Goal: Information Seeking & Learning: Learn about a topic

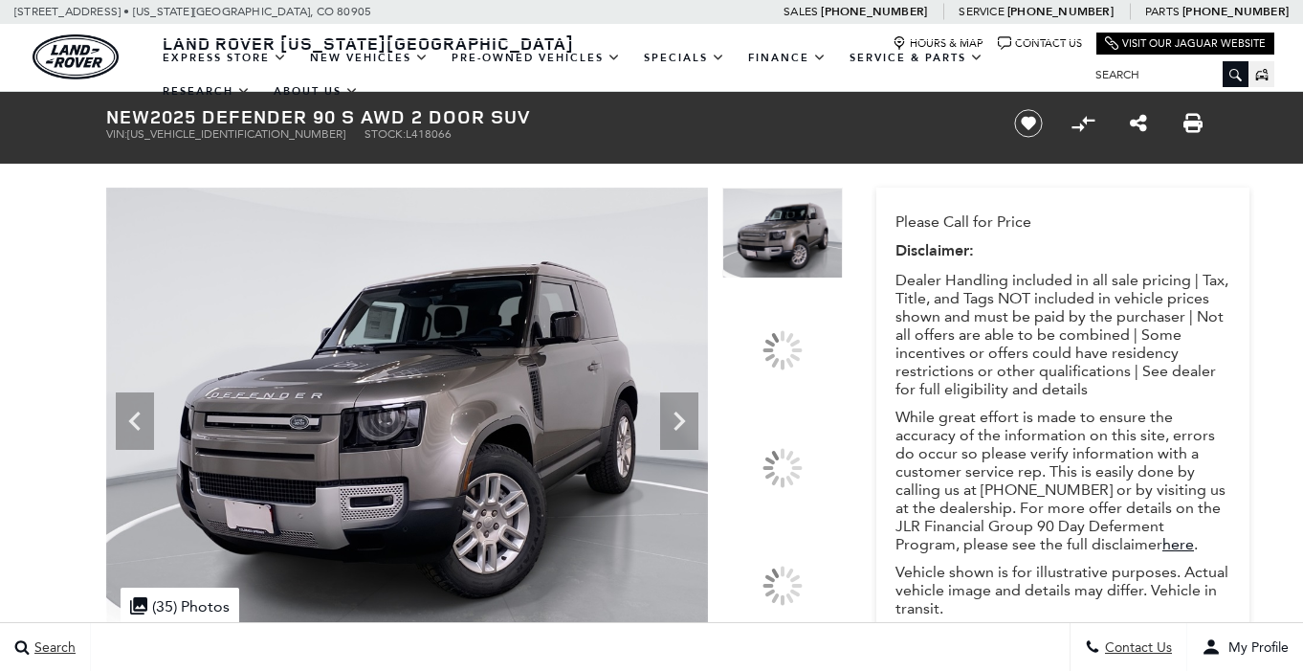
scroll to position [653, 0]
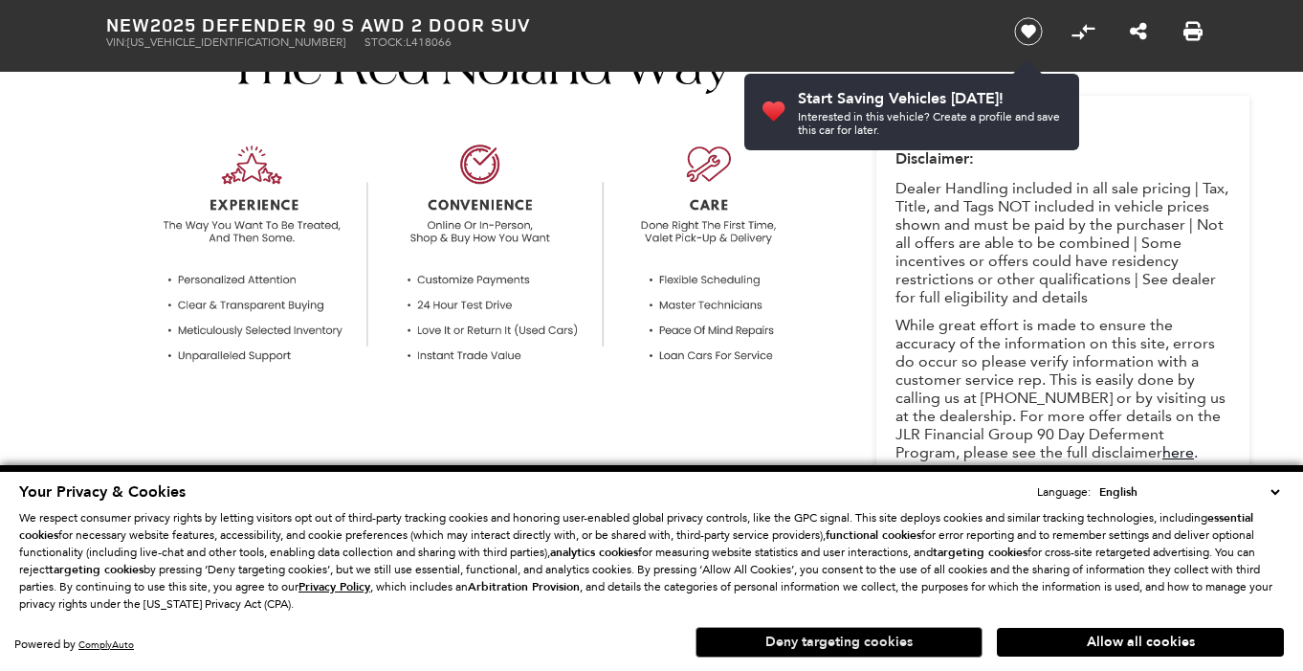
click at [812, 644] on button "Deny targeting cookies" at bounding box center [838, 642] width 287 height 31
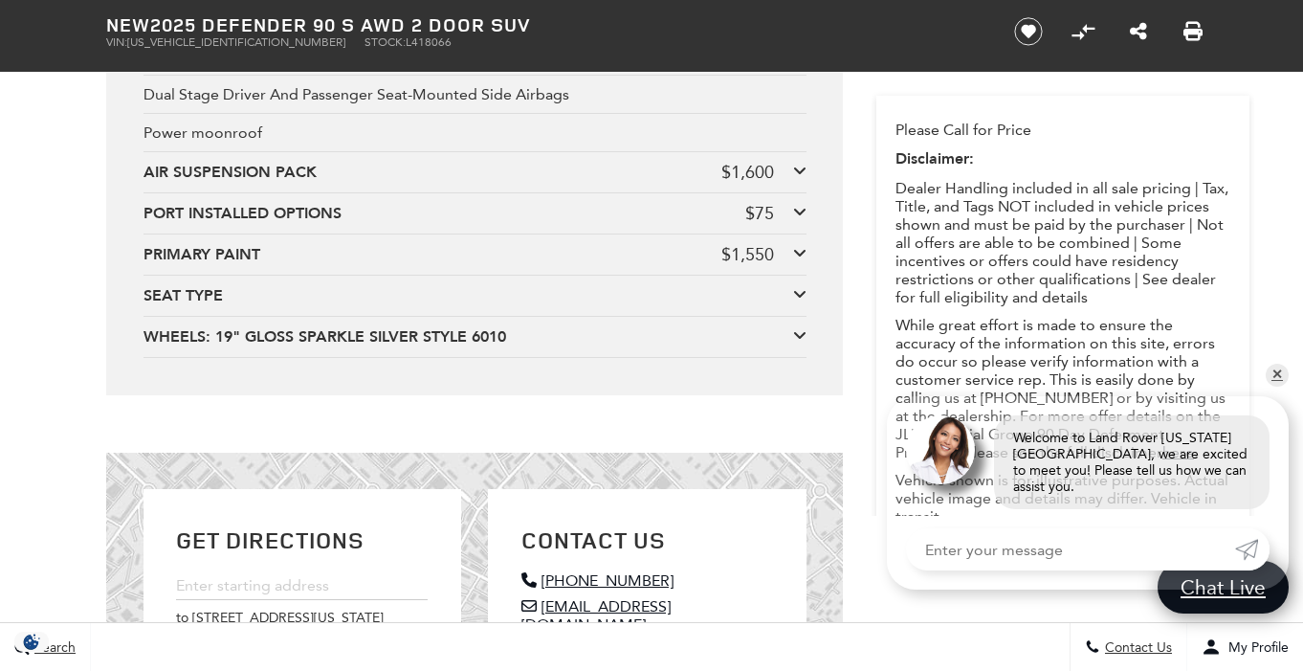
scroll to position [4419, 0]
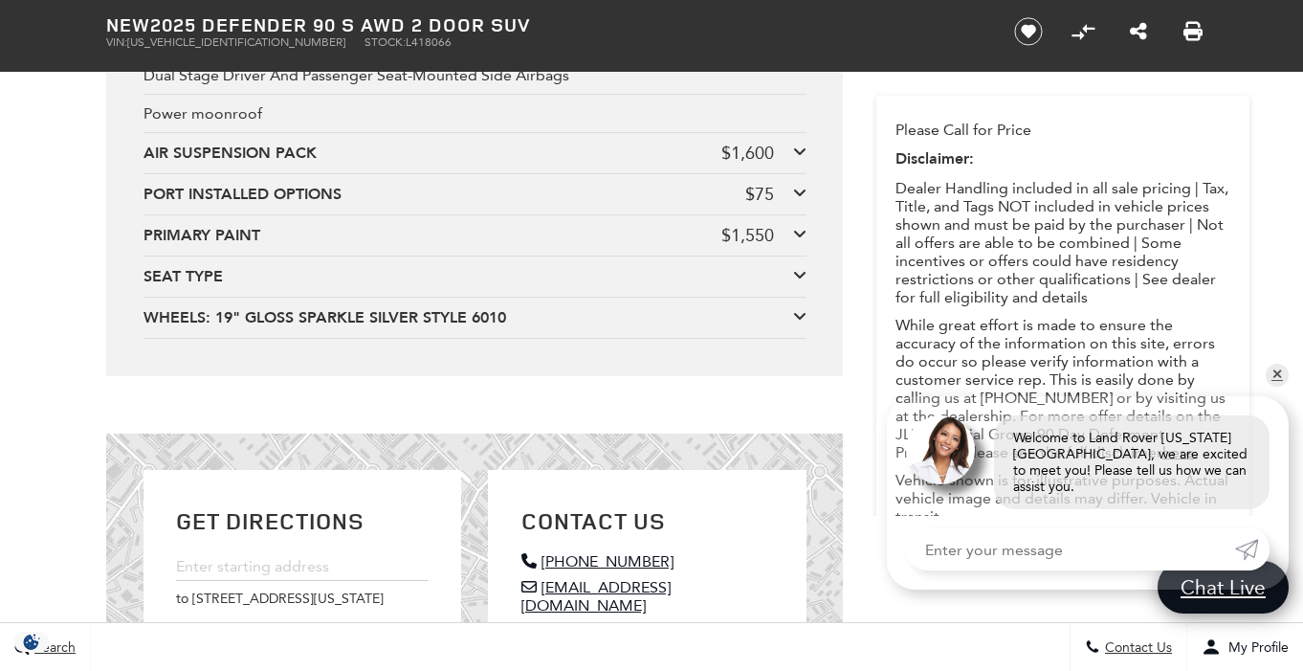
click at [794, 241] on icon at bounding box center [799, 233] width 13 height 15
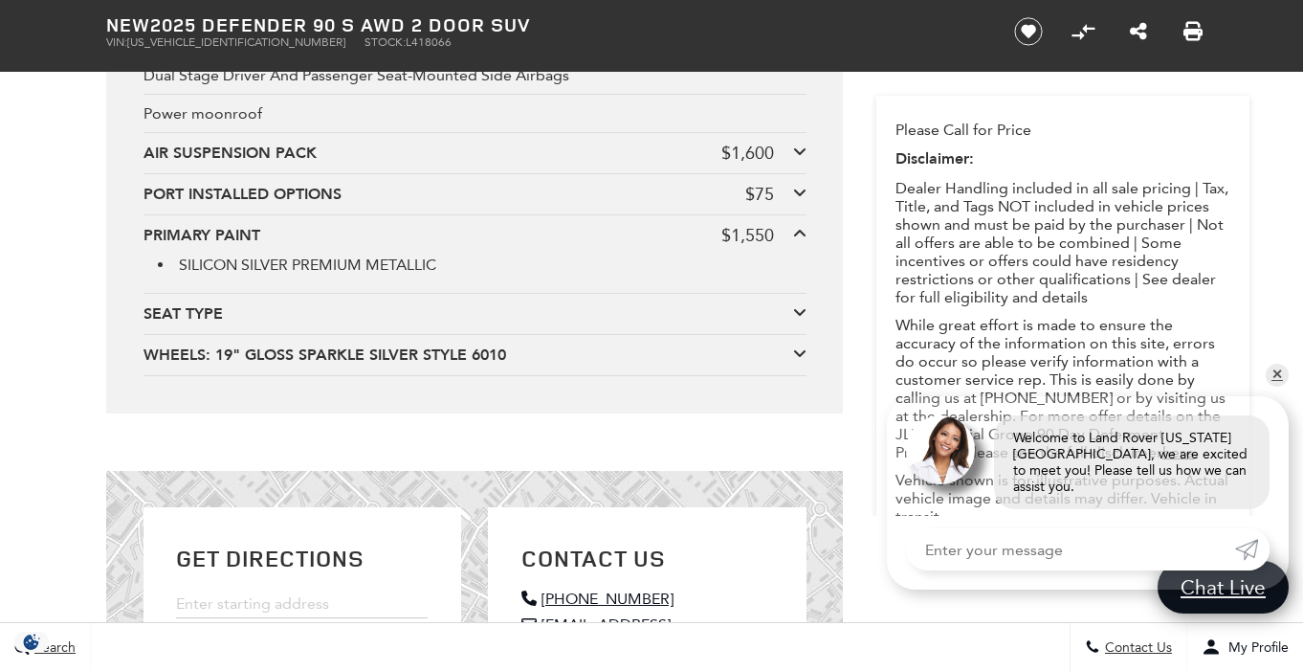
click at [794, 241] on icon at bounding box center [799, 233] width 13 height 15
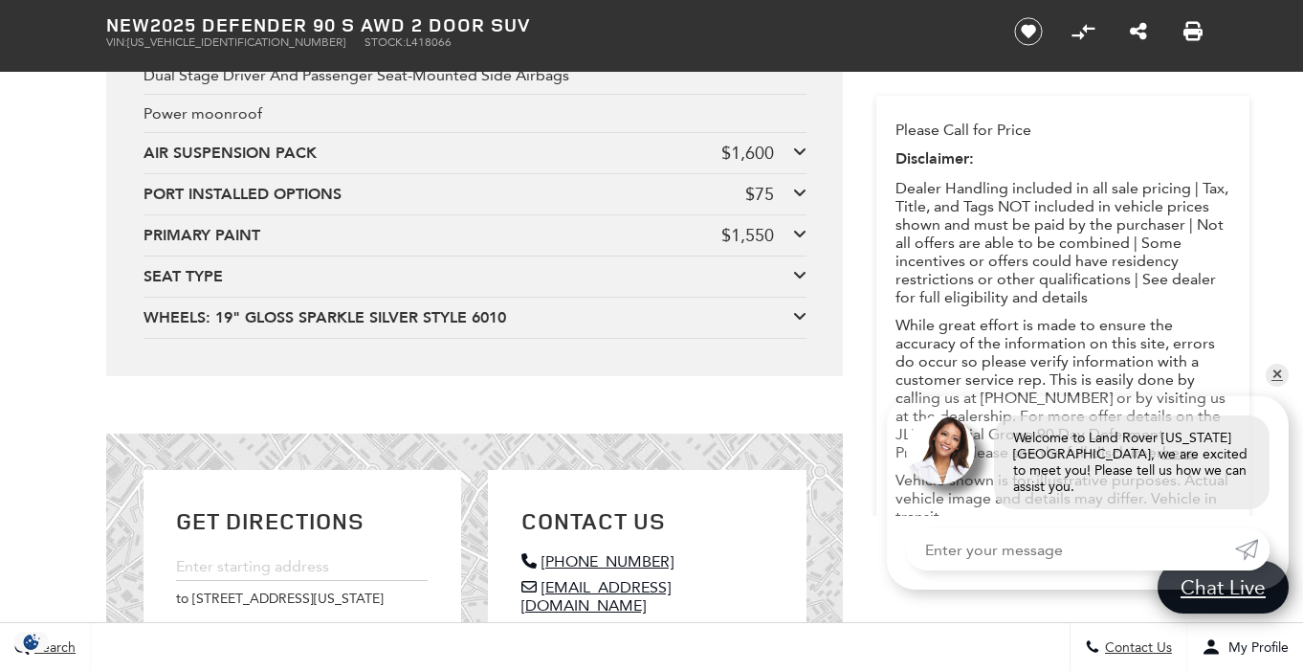
click at [799, 282] on icon at bounding box center [799, 274] width 13 height 15
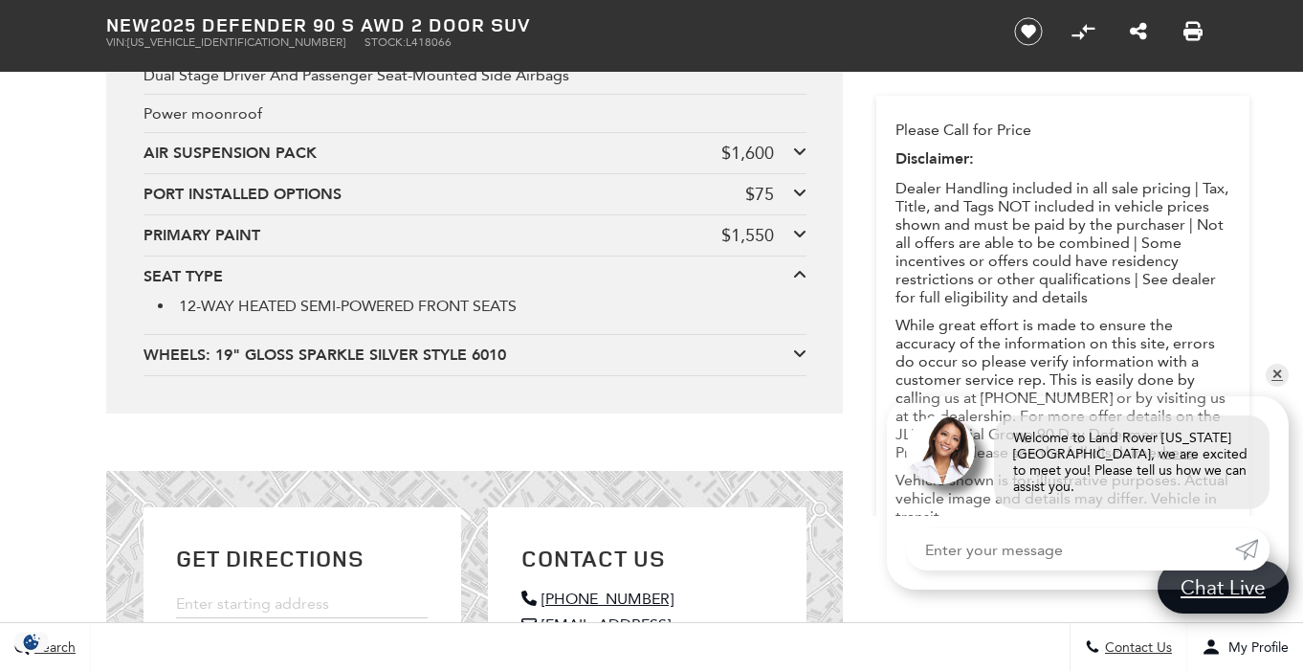
click at [799, 282] on icon at bounding box center [799, 274] width 13 height 15
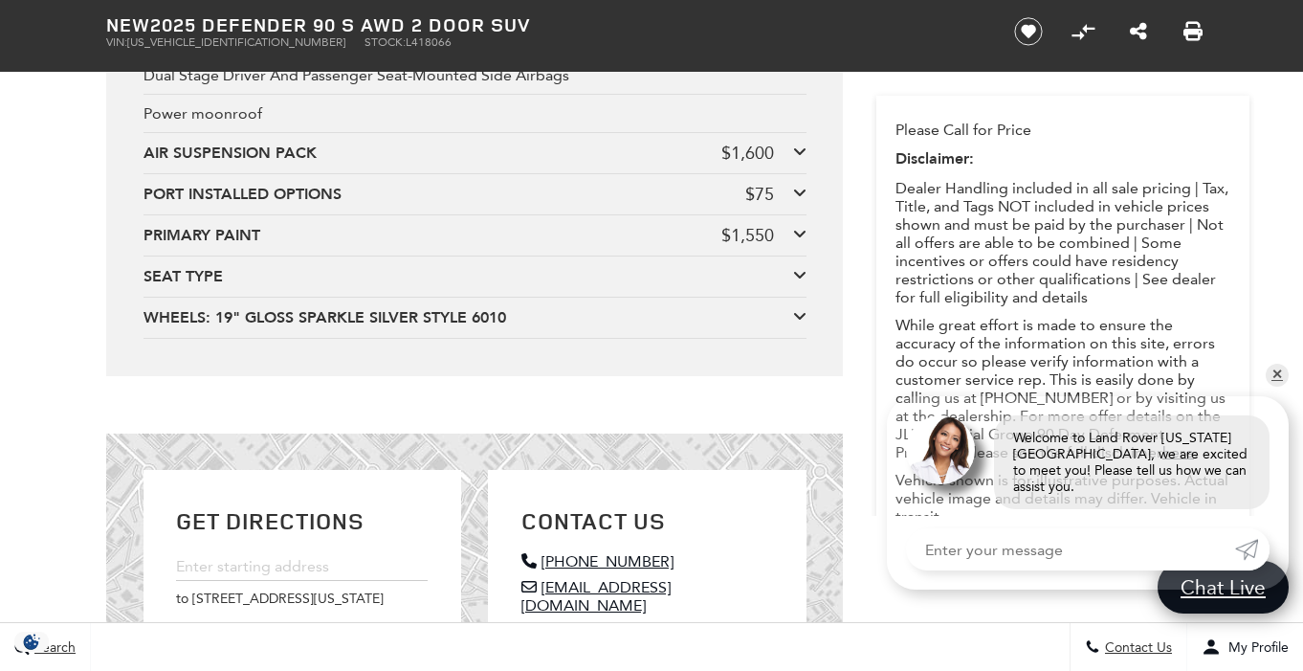
click at [796, 323] on icon at bounding box center [799, 315] width 13 height 15
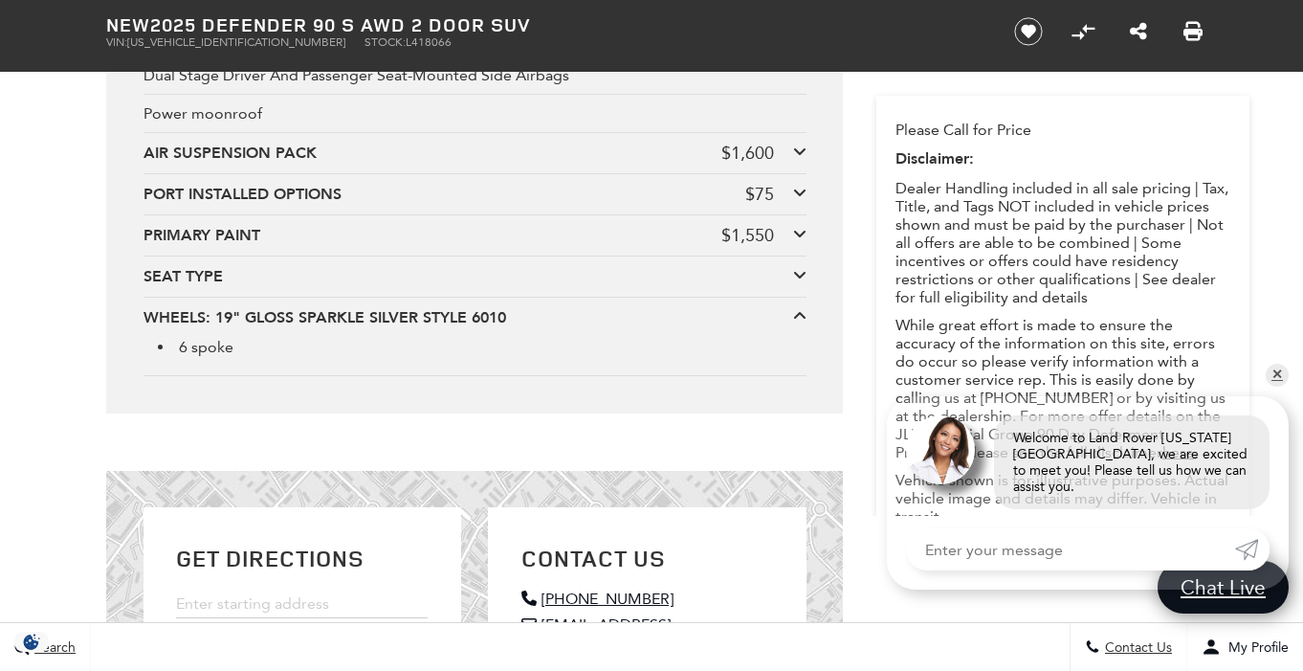
click at [796, 323] on icon at bounding box center [799, 315] width 13 height 15
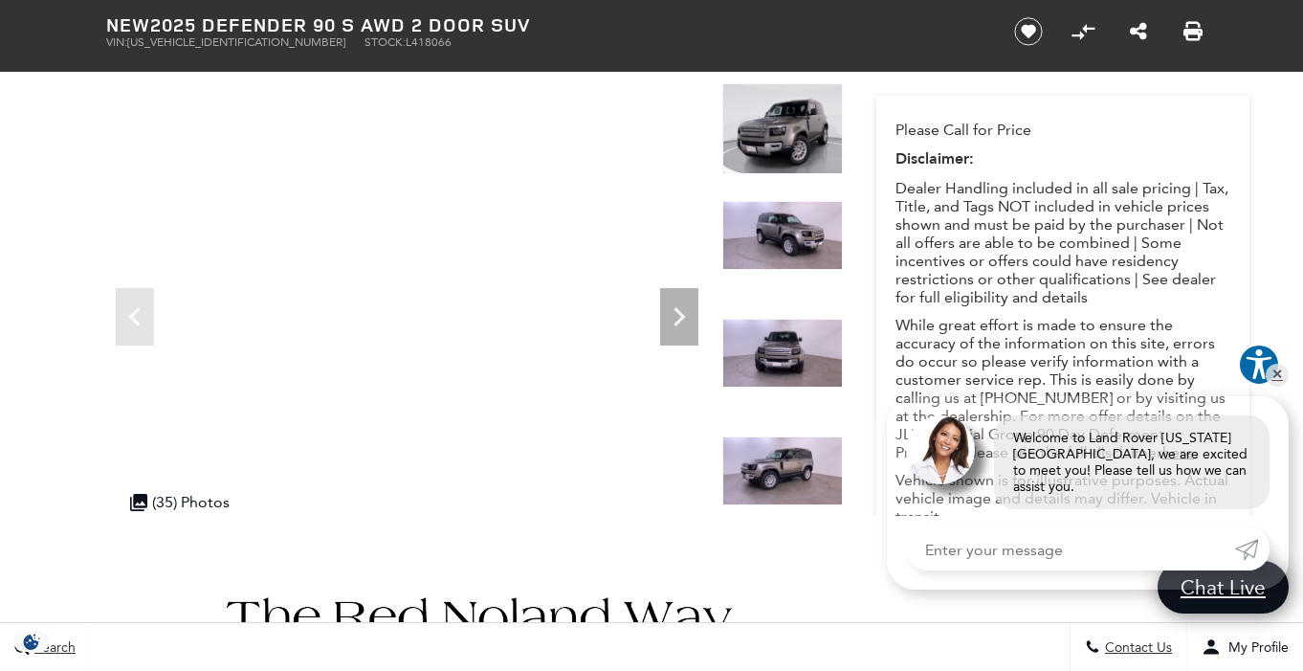
scroll to position [81, 0]
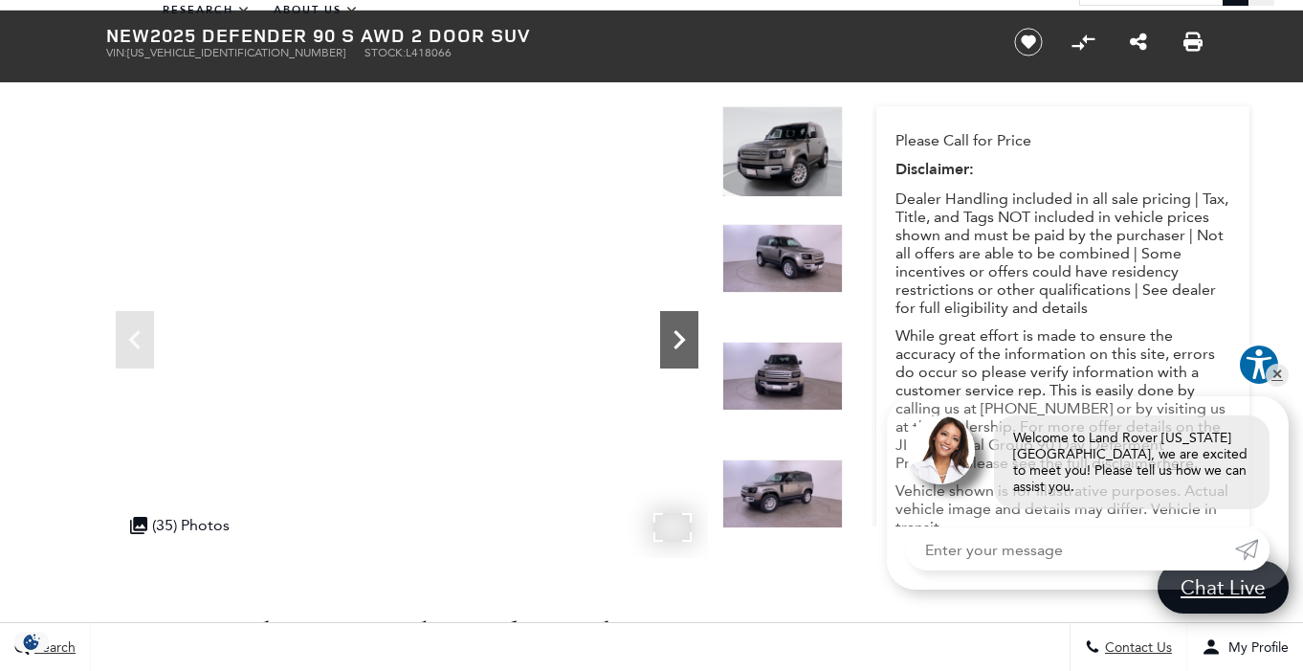
click at [678, 341] on icon "Next" at bounding box center [679, 339] width 38 height 38
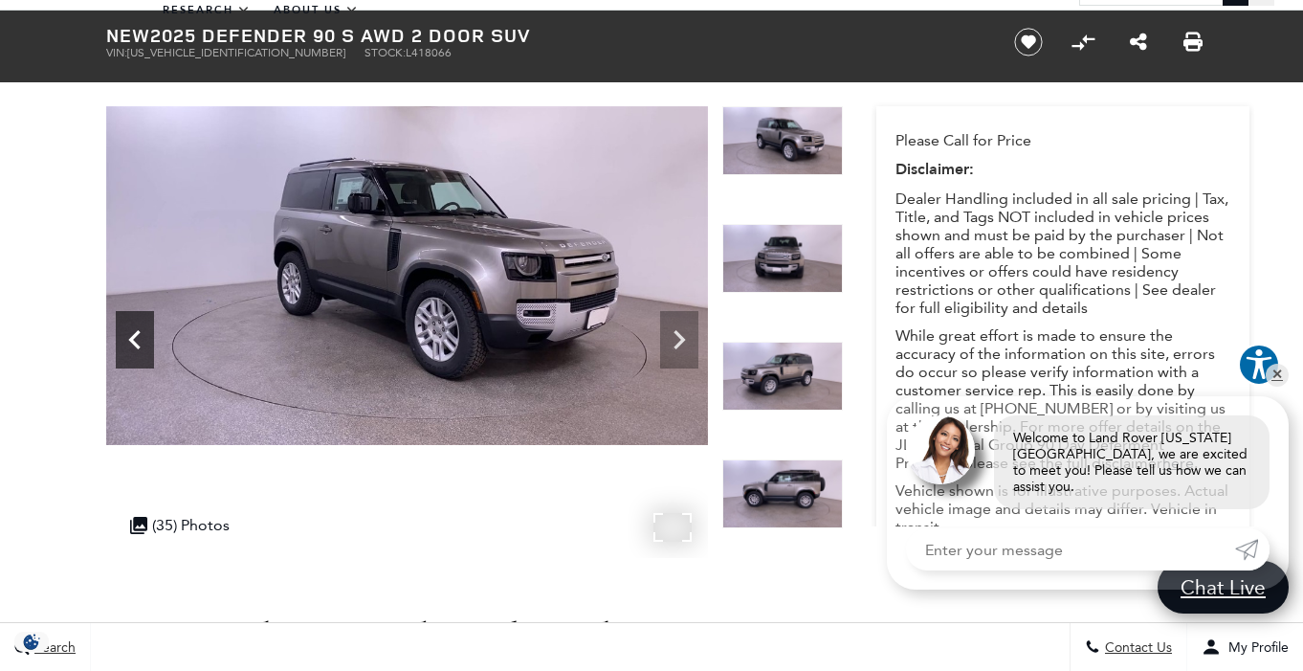
click at [128, 340] on icon "Previous" at bounding box center [135, 339] width 38 height 38
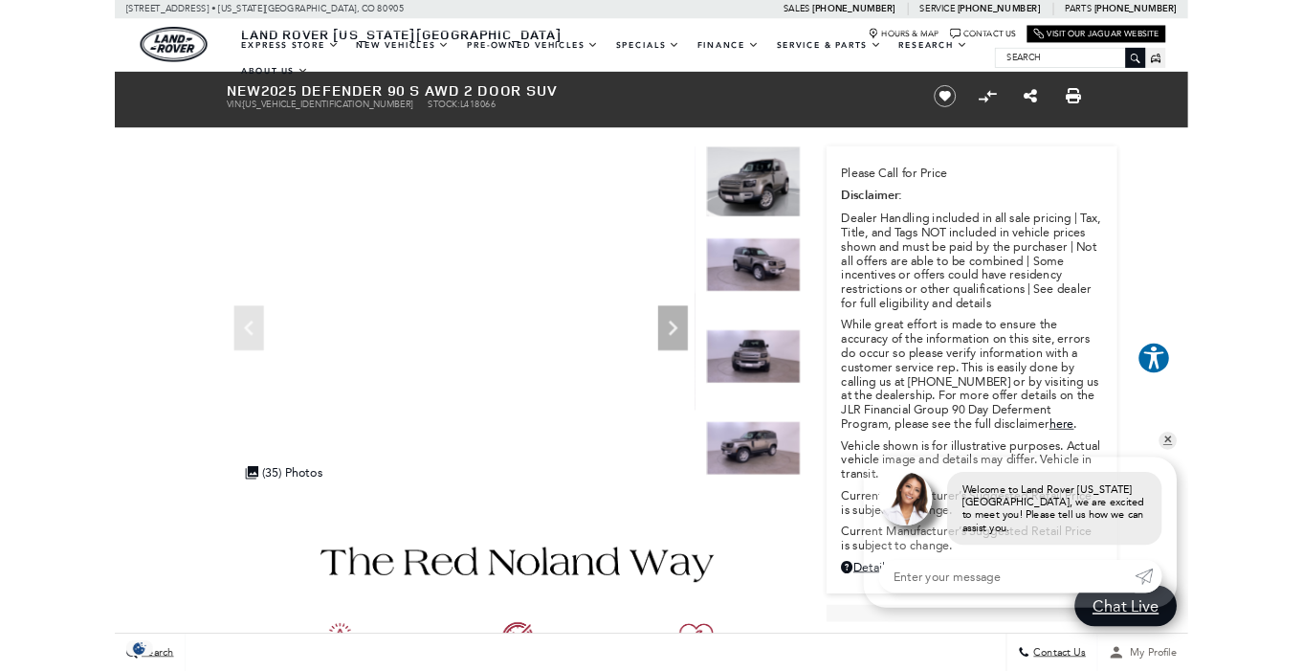
scroll to position [101, 0]
